Goal: Purchase product/service

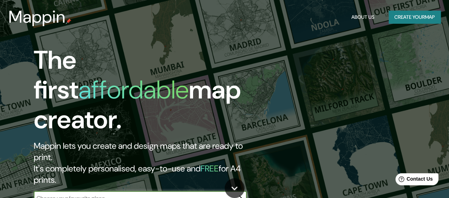
click at [107, 194] on input "text" at bounding box center [133, 198] width 199 height 8
type input "STEPNEY"
click at [239, 194] on icon "button" at bounding box center [239, 198] width 9 height 9
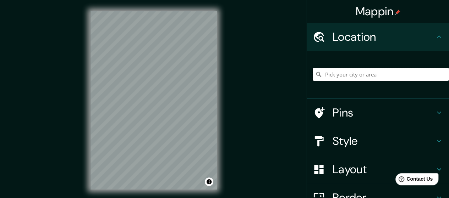
click at [371, 74] on input "Pick your city or area" at bounding box center [381, 74] width 136 height 13
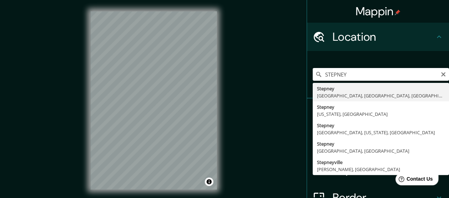
type input "Stepney, [GEOGRAPHIC_DATA], [GEOGRAPHIC_DATA], [GEOGRAPHIC_DATA], [GEOGRAPHIC_D…"
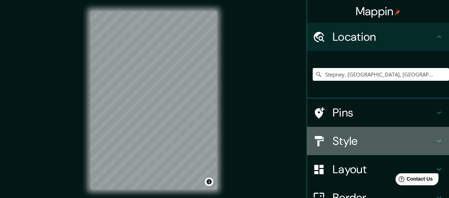
click at [428, 139] on h4 "Style" at bounding box center [384, 141] width 102 height 14
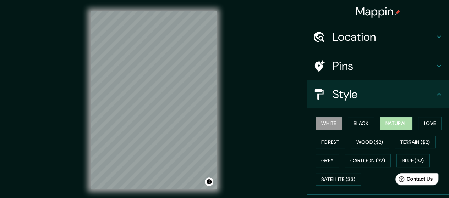
click at [389, 125] on button "Natural" at bounding box center [396, 123] width 33 height 13
click at [435, 35] on icon at bounding box center [439, 37] width 9 height 9
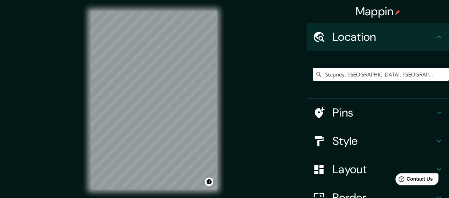
click at [362, 106] on h4 "Pins" at bounding box center [384, 113] width 102 height 14
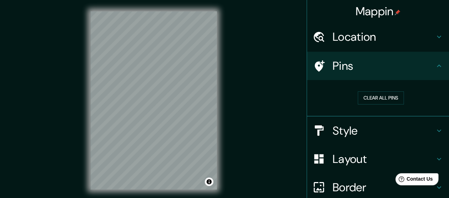
click at [366, 123] on div "Style" at bounding box center [378, 131] width 142 height 28
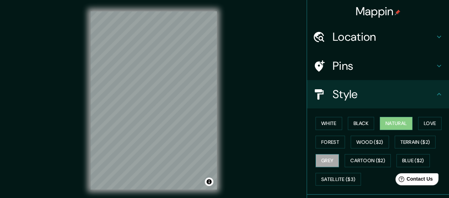
click at [327, 155] on button "Grey" at bounding box center [327, 160] width 23 height 13
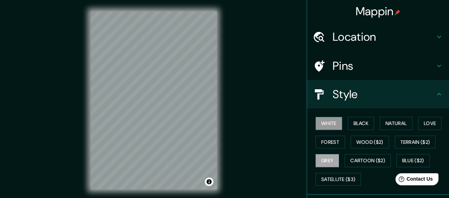
click at [319, 124] on button "White" at bounding box center [329, 123] width 27 height 13
